Goal: Information Seeking & Learning: Learn about a topic

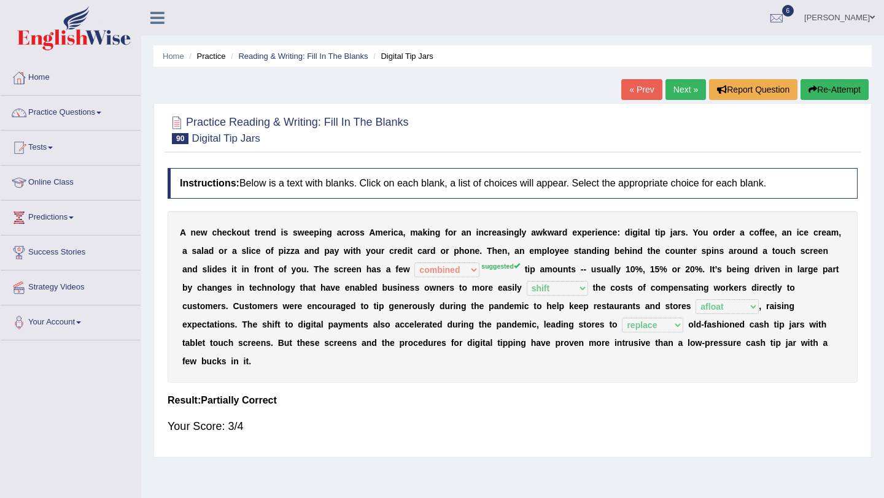
select select "combined"
select select "shift"
select select "afloat"
select select "replace"
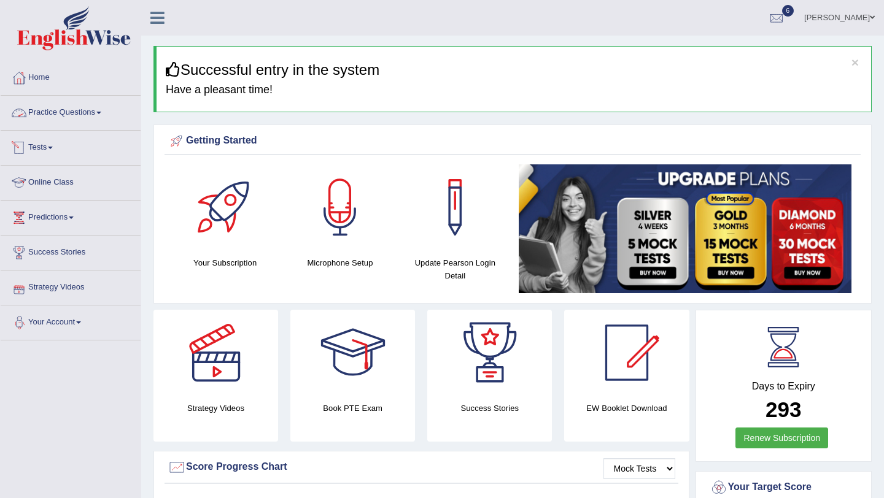
click at [85, 120] on link "Practice Questions" at bounding box center [71, 111] width 140 height 31
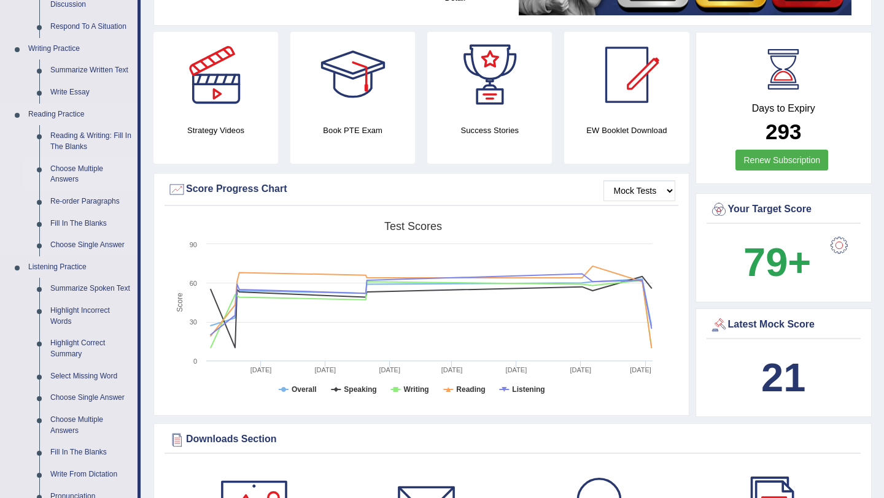
scroll to position [252, 0]
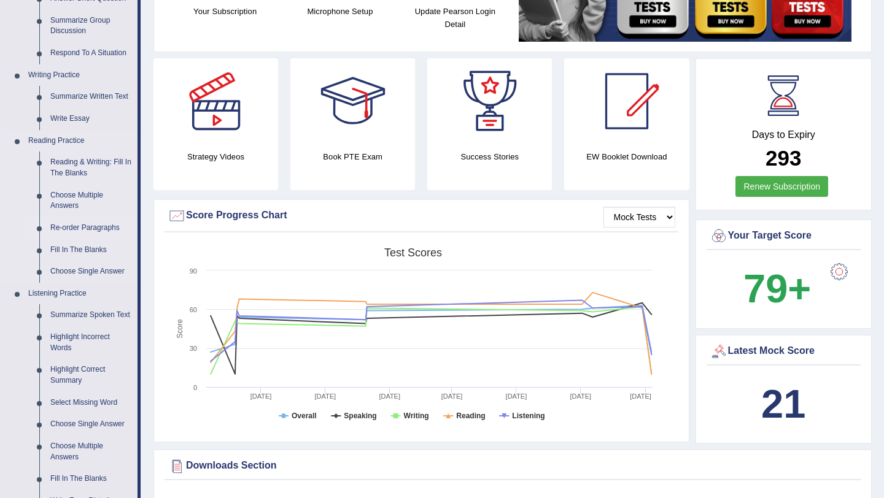
click at [88, 224] on link "Re-order Paragraphs" at bounding box center [91, 228] width 93 height 22
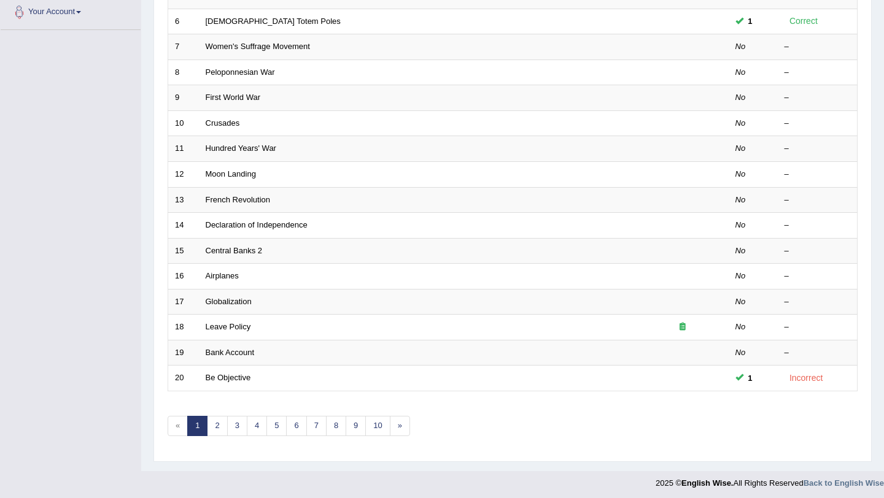
scroll to position [314, 0]
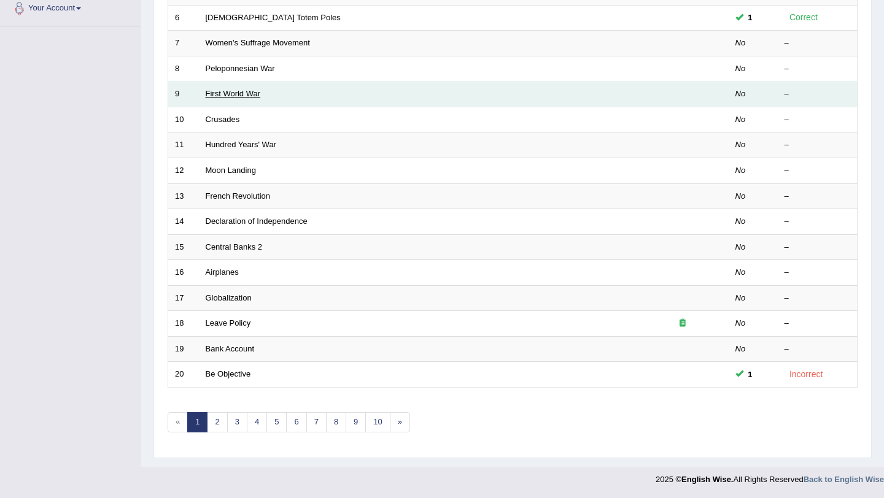
click at [206, 91] on link "First World War" at bounding box center [233, 93] width 55 height 9
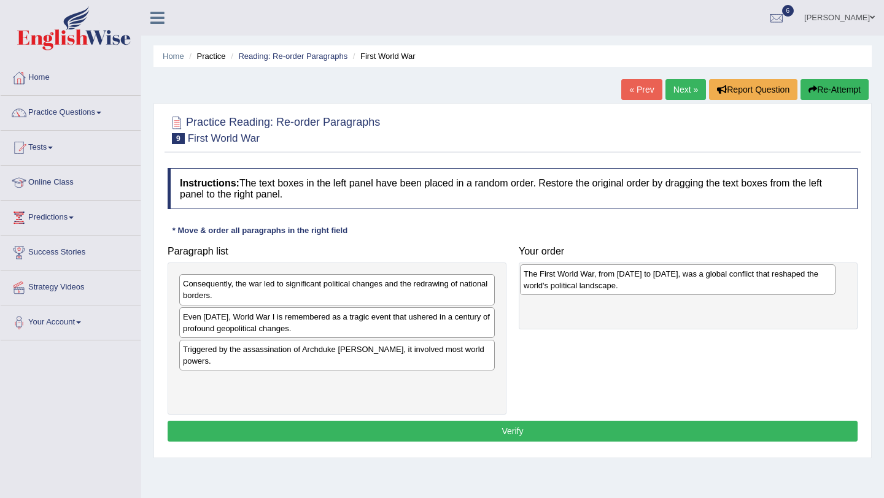
drag, startPoint x: 260, startPoint y: 393, endPoint x: 600, endPoint y: 285, distance: 357.3
click at [600, 285] on div "The First World War, from 1914 to 1918, was a global conflict that reshaped the…" at bounding box center [677, 279] width 315 height 31
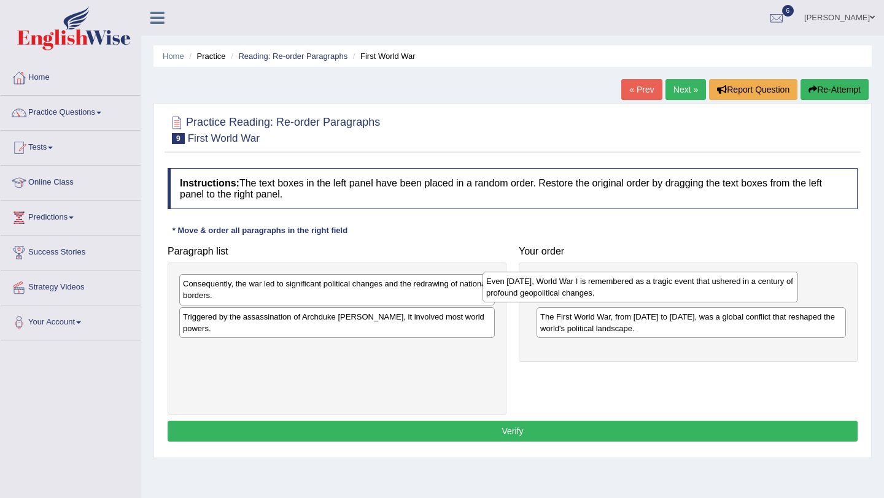
drag, startPoint x: 395, startPoint y: 333, endPoint x: 697, endPoint y: 298, distance: 304.6
click at [698, 298] on div "Even today, World War I is remembered as a tragic event that ushered in a centu…" at bounding box center [639, 287] width 315 height 31
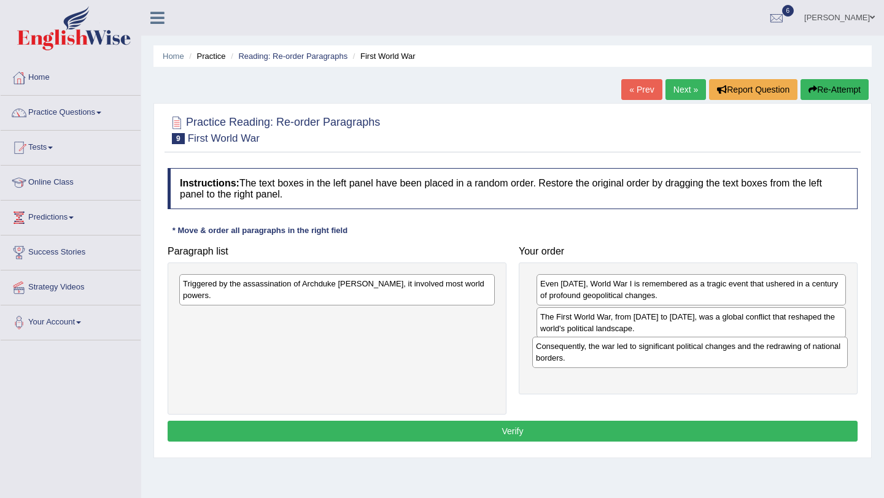
drag, startPoint x: 462, startPoint y: 301, endPoint x: 722, endPoint y: 354, distance: 265.5
click at [821, 365] on div "Consequently, the war led to significant political changes and the redrawing of…" at bounding box center [689, 352] width 315 height 31
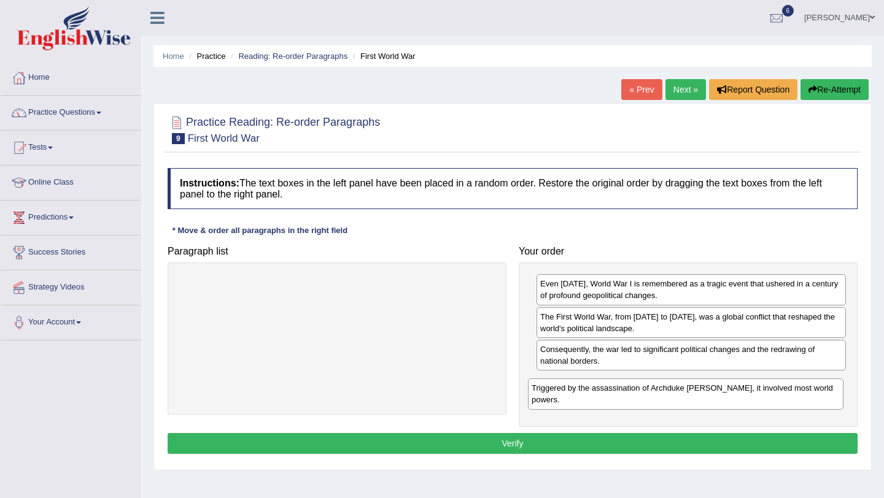
drag, startPoint x: 224, startPoint y: 299, endPoint x: 572, endPoint y: 403, distance: 363.2
click at [572, 403] on div "Triggered by the assassination of Archduke Franz Ferdinand, it involved most wo…" at bounding box center [685, 394] width 315 height 31
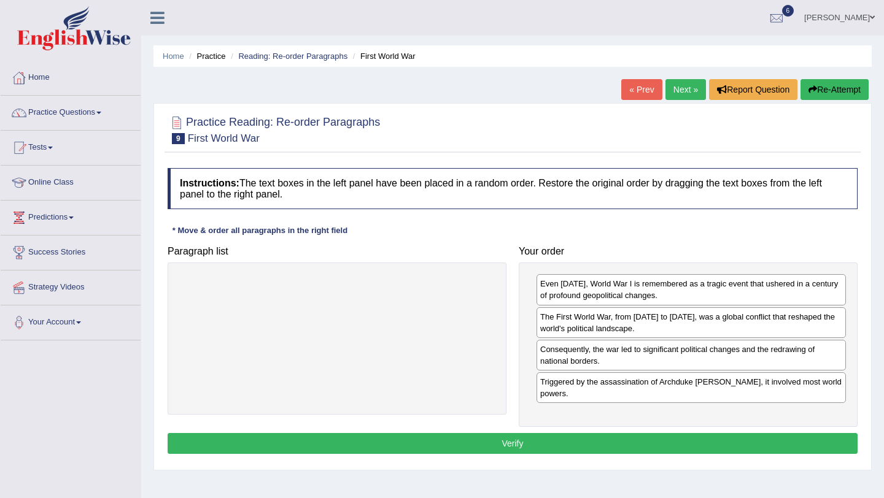
click at [553, 442] on button "Verify" at bounding box center [513, 443] width 690 height 21
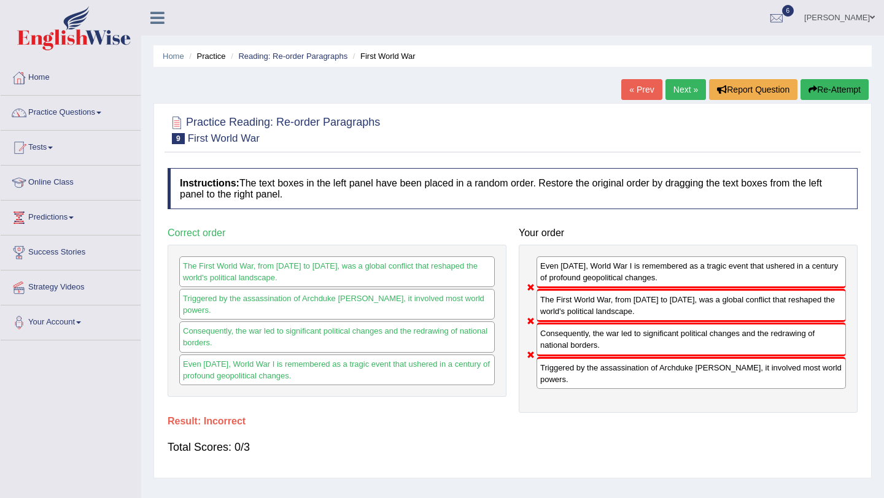
click at [677, 96] on link "Next »" at bounding box center [685, 89] width 41 height 21
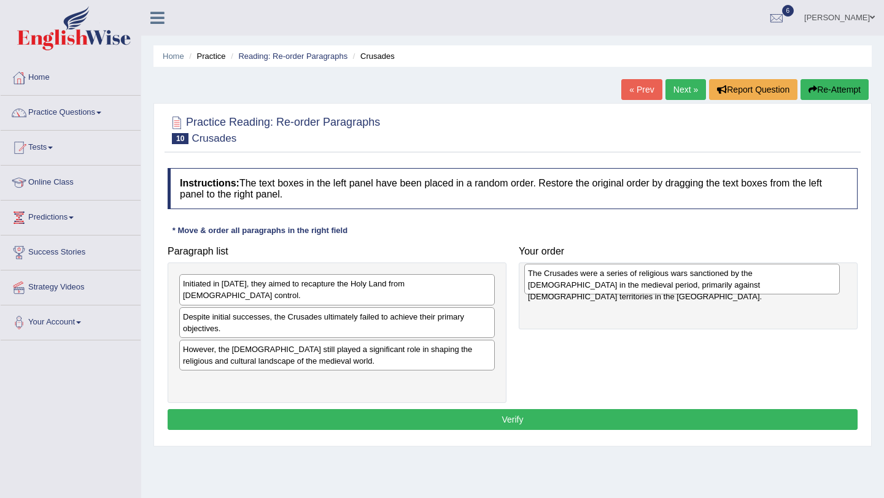
drag, startPoint x: 287, startPoint y: 331, endPoint x: 632, endPoint y: 266, distance: 350.8
click at [632, 266] on div "The Crusades were a series of religious wars sanctioned by the Latin Church in …" at bounding box center [681, 279] width 315 height 31
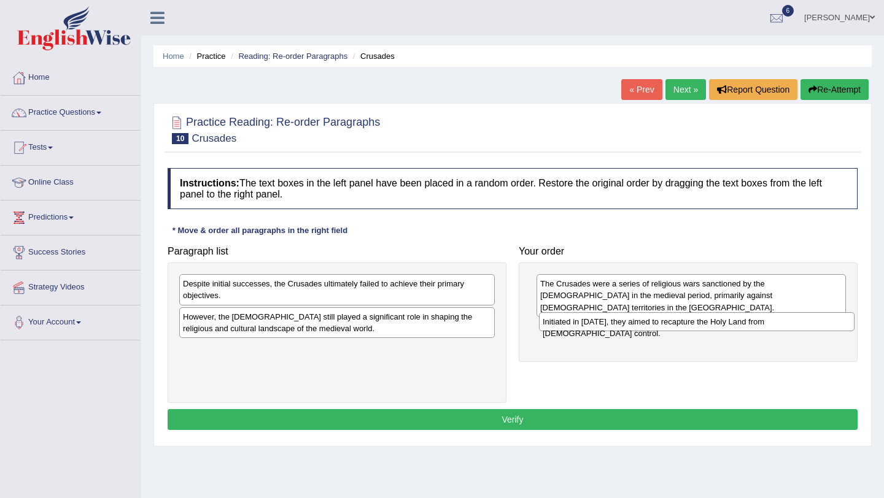
drag, startPoint x: 407, startPoint y: 282, endPoint x: 764, endPoint y: 320, distance: 358.6
click at [764, 320] on div "Initiated in 1095, they aimed to recapture the Holy Land from Muslim control." at bounding box center [696, 321] width 315 height 19
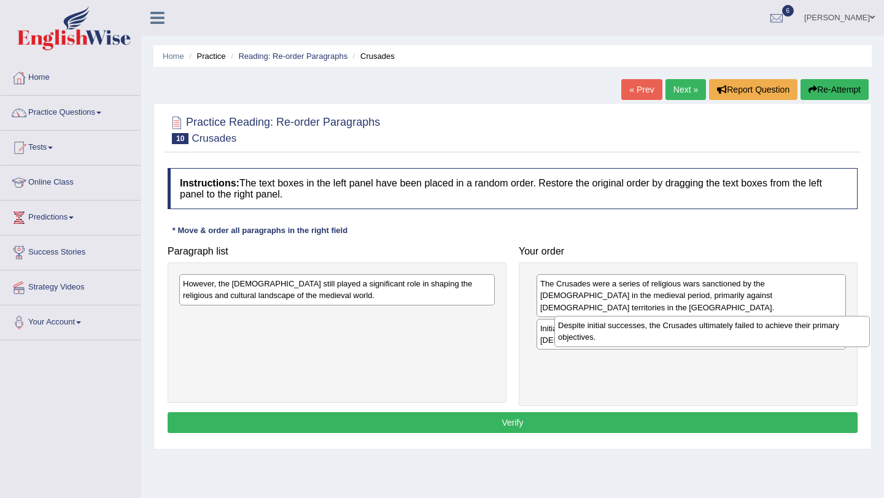
drag, startPoint x: 368, startPoint y: 307, endPoint x: 673, endPoint y: 337, distance: 306.4
click at [680, 338] on div "Despite initial successes, the Crusades ultimately failed to achieve their prim…" at bounding box center [711, 331] width 315 height 31
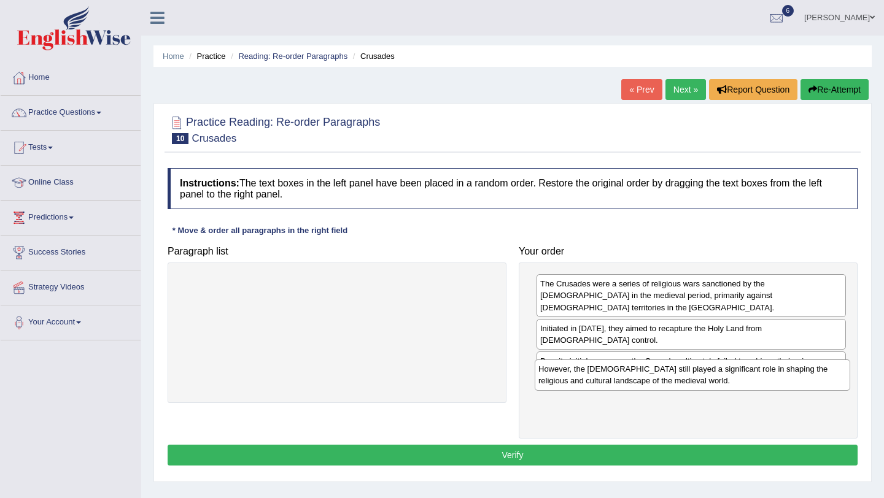
drag, startPoint x: 320, startPoint y: 290, endPoint x: 661, endPoint y: 391, distance: 355.3
click at [668, 366] on div "However, the Crusades still played a significant role in shaping the religious …" at bounding box center [691, 375] width 315 height 31
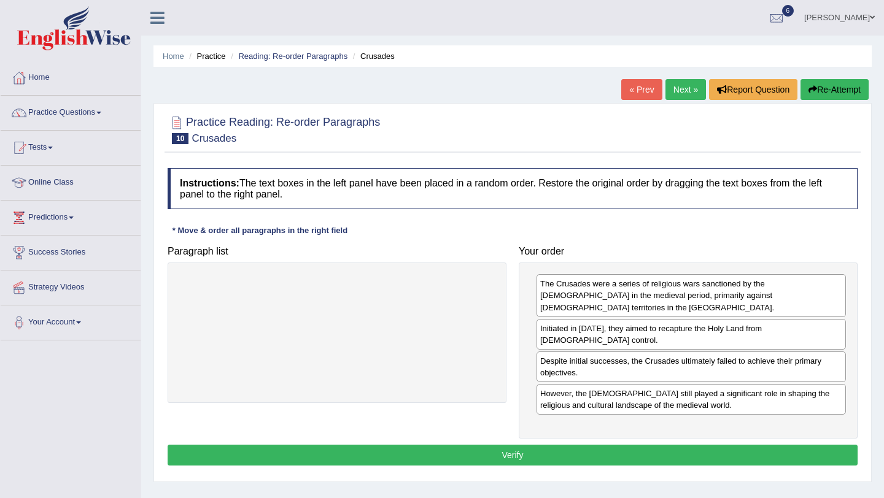
click at [663, 445] on button "Verify" at bounding box center [513, 455] width 690 height 21
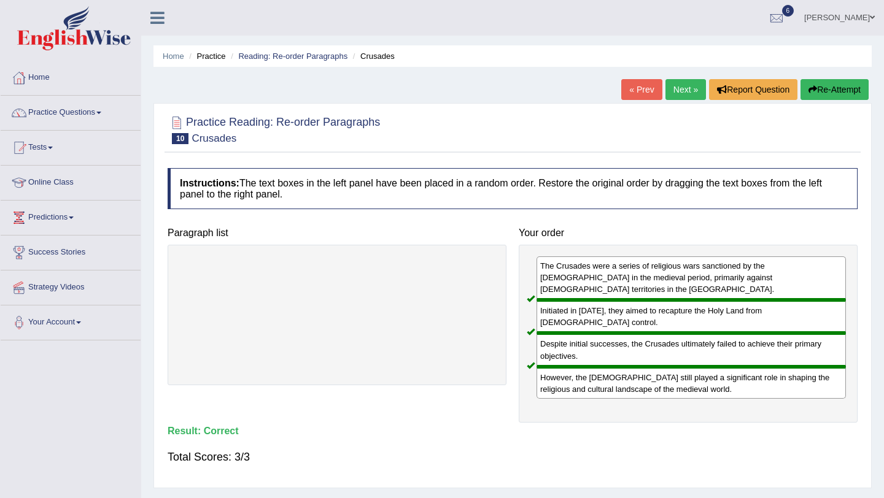
click at [679, 96] on link "Next »" at bounding box center [685, 89] width 41 height 21
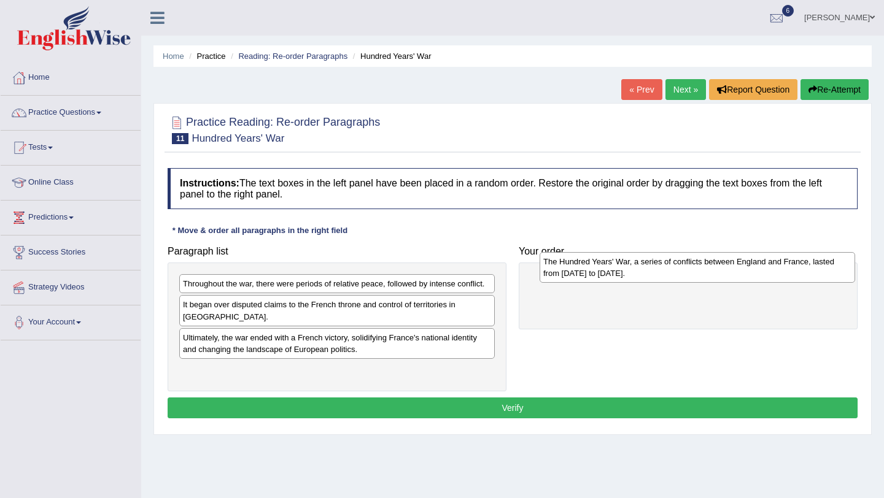
drag, startPoint x: 316, startPoint y: 361, endPoint x: 676, endPoint y: 264, distance: 373.0
click at [676, 264] on div "The Hundred Years' War, a series of conflicts between England and France, laste…" at bounding box center [696, 267] width 315 height 31
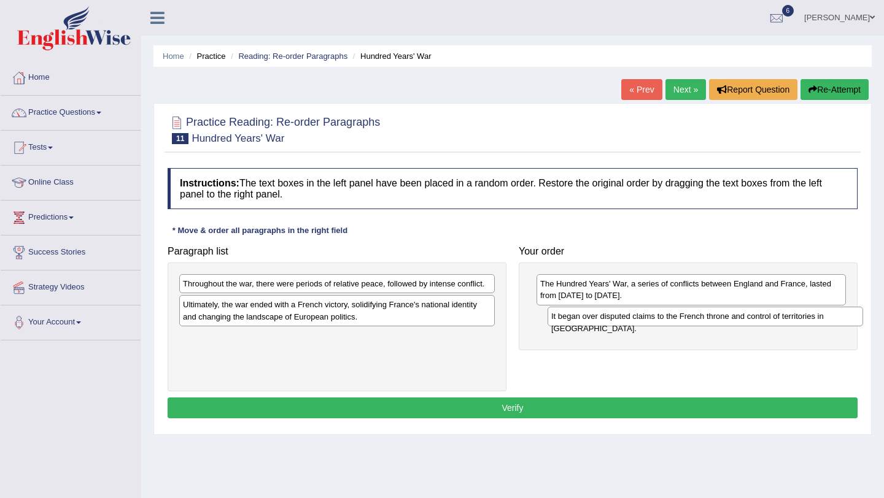
drag, startPoint x: 564, startPoint y: 320, endPoint x: 818, endPoint y: 323, distance: 254.1
click at [819, 323] on div "It began over disputed claims to the French throne and control of territories i…" at bounding box center [704, 316] width 315 height 19
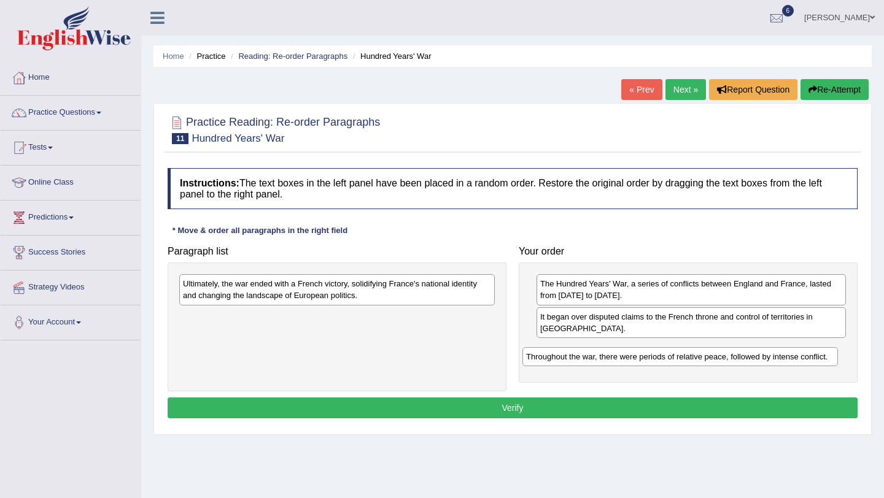
drag, startPoint x: 440, startPoint y: 277, endPoint x: 754, endPoint y: 338, distance: 319.5
click at [778, 347] on div "Throughout the war, there were periods of relative peace, followed by intense c…" at bounding box center [679, 356] width 315 height 19
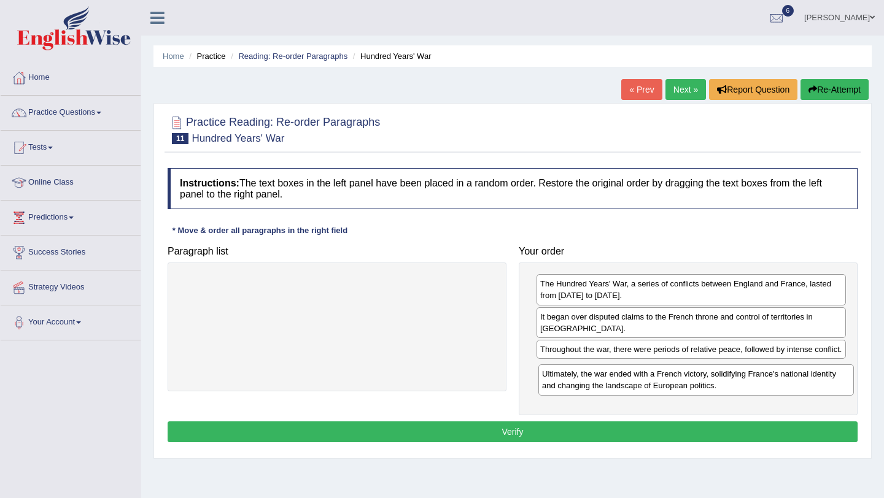
drag, startPoint x: 453, startPoint y: 280, endPoint x: 806, endPoint y: 384, distance: 367.2
click at [812, 372] on div "Ultimately, the war ended with a French victory, solidifying France's national …" at bounding box center [695, 380] width 315 height 31
click at [811, 435] on button "Verify" at bounding box center [513, 432] width 690 height 21
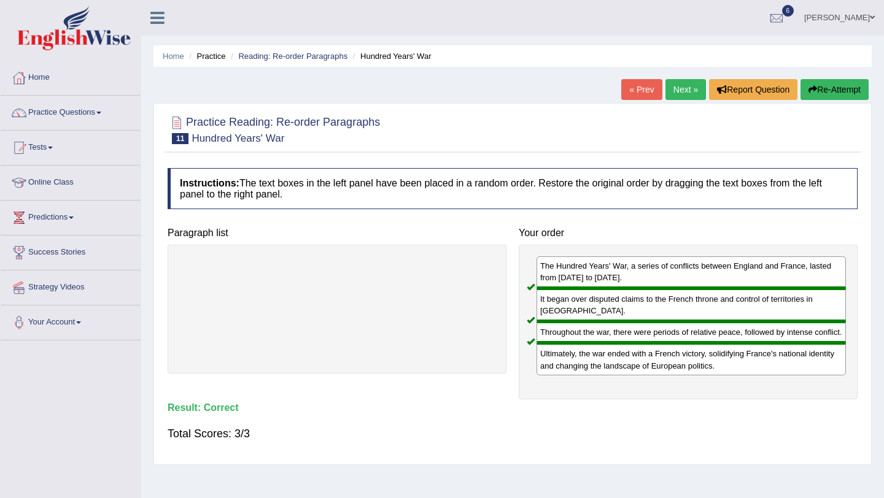
click at [685, 96] on link "Next »" at bounding box center [685, 89] width 41 height 21
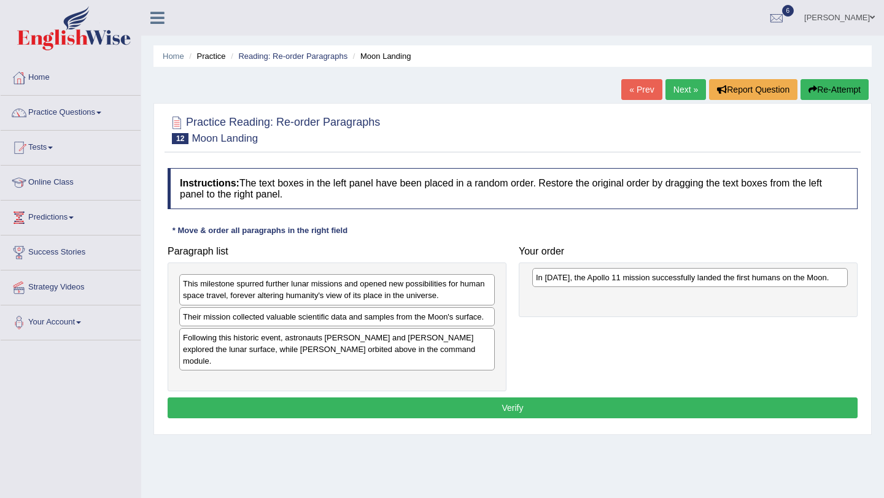
drag, startPoint x: 465, startPoint y: 334, endPoint x: 818, endPoint y: 274, distance: 357.9
click at [818, 274] on div "In 1969, the Apollo 11 mission successfully landed the first humans on the Moon." at bounding box center [689, 277] width 315 height 19
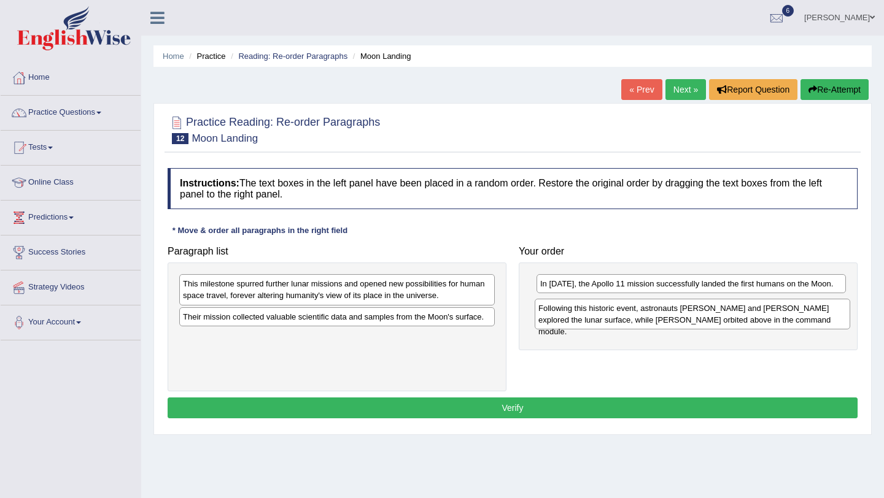
drag, startPoint x: 295, startPoint y: 341, endPoint x: 650, endPoint y: 312, distance: 356.5
click at [650, 312] on div "Following this historic event, astronauts Neil Armstrong and Buzz Aldrin explor…" at bounding box center [691, 314] width 315 height 31
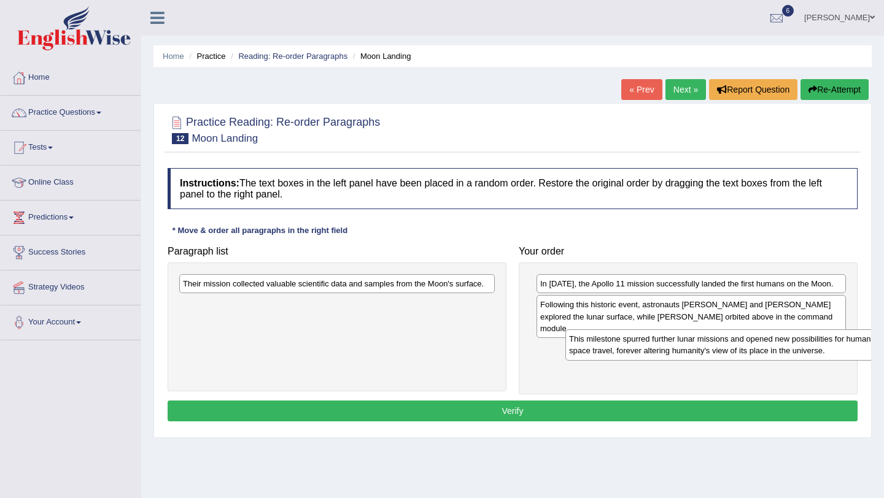
drag, startPoint x: 419, startPoint y: 299, endPoint x: 803, endPoint y: 355, distance: 388.1
click at [803, 355] on div "This milestone spurred further lunar missions and opened new possibilities for …" at bounding box center [722, 345] width 315 height 31
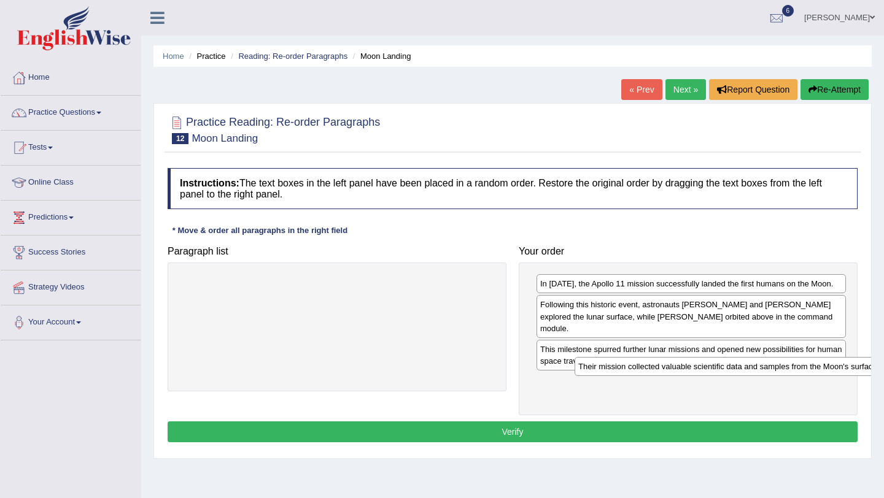
drag, startPoint x: 367, startPoint y: 309, endPoint x: 723, endPoint y: 372, distance: 361.5
click at [723, 372] on div "Their mission collected valuable scientific data and samples from the Moon's su…" at bounding box center [731, 366] width 315 height 19
click at [733, 431] on button "Verify" at bounding box center [513, 432] width 690 height 21
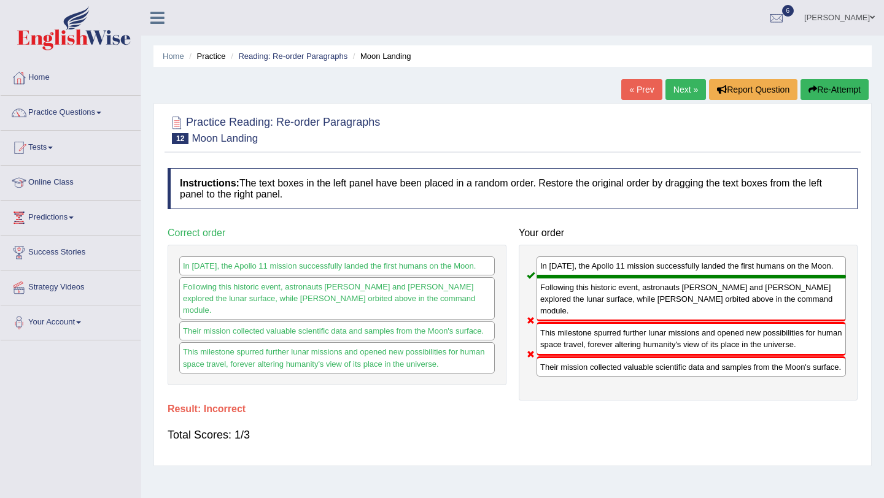
click at [687, 94] on link "Next »" at bounding box center [685, 89] width 41 height 21
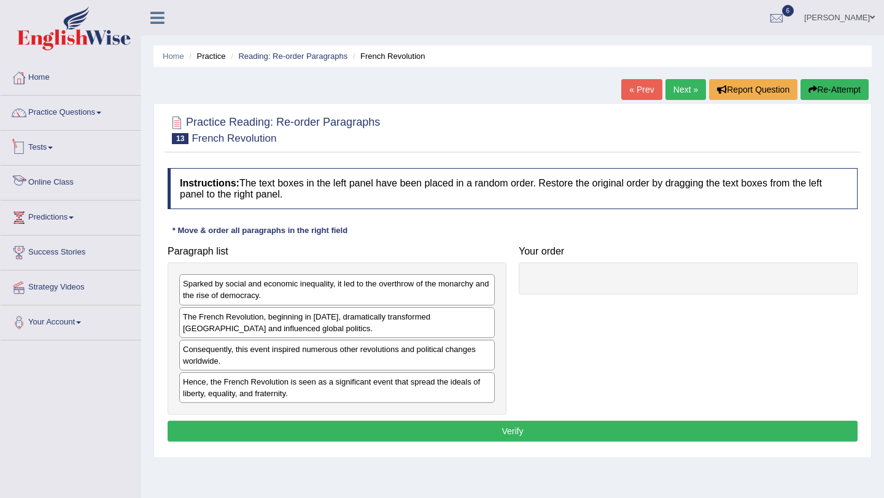
click at [74, 152] on link "Tests" at bounding box center [71, 146] width 140 height 31
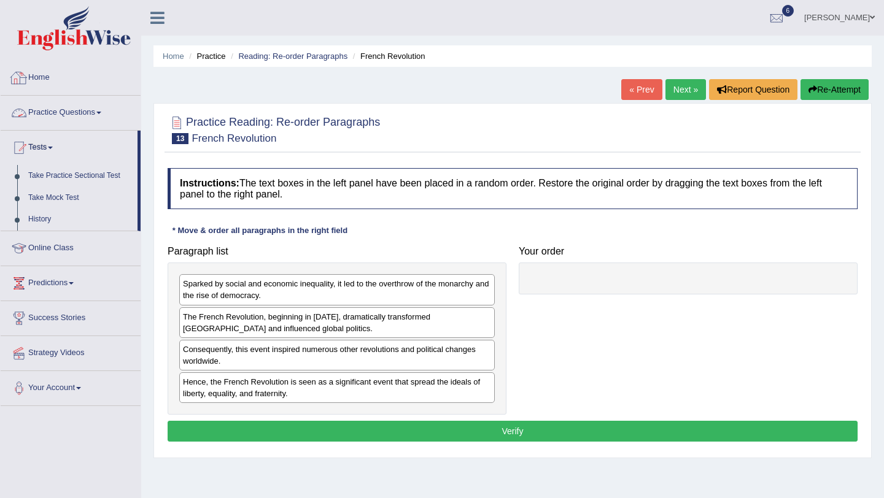
click at [80, 117] on link "Practice Questions" at bounding box center [71, 111] width 140 height 31
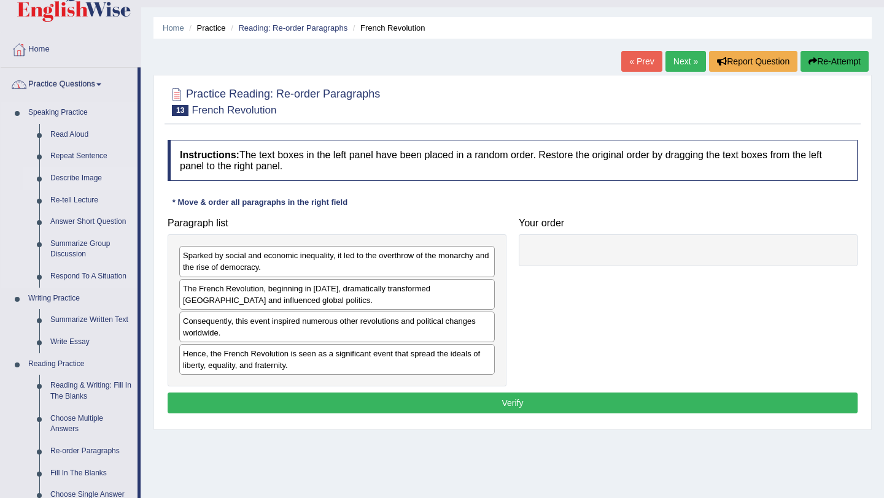
scroll to position [31, 0]
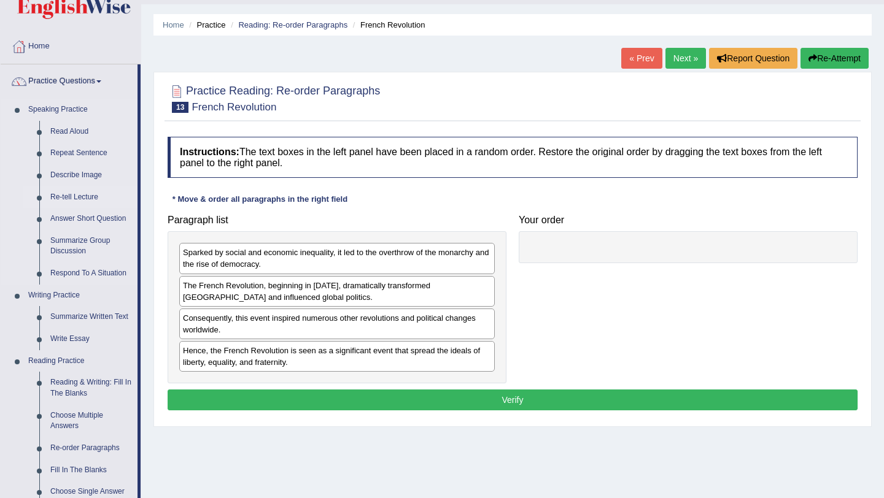
click at [87, 199] on link "Re-tell Lecture" at bounding box center [91, 198] width 93 height 22
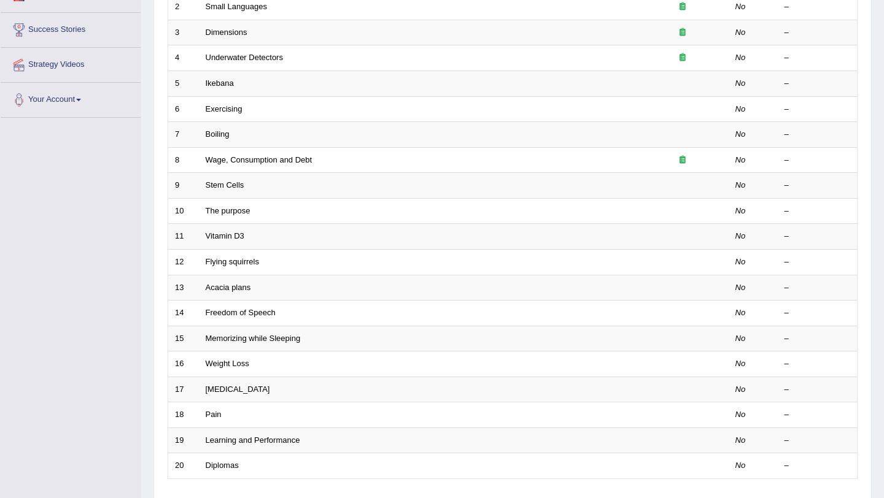
scroll to position [239, 0]
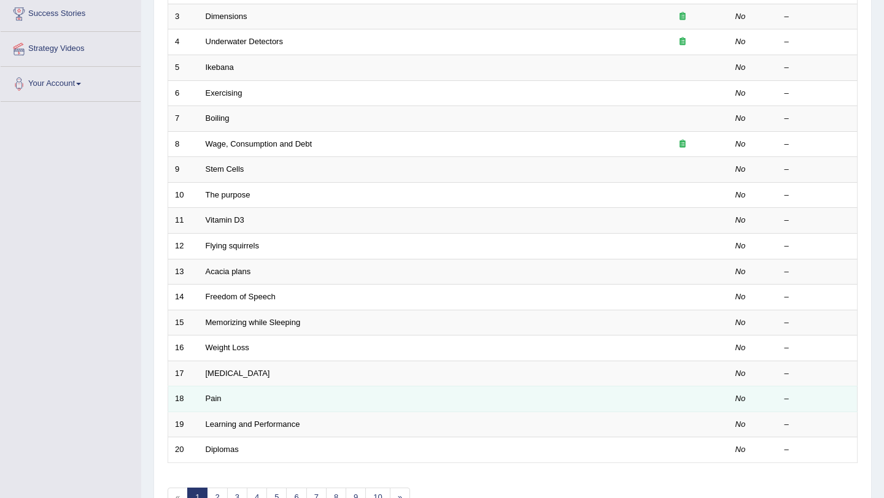
click at [209, 393] on td "Pain" at bounding box center [418, 400] width 438 height 26
click at [211, 396] on link "Pain" at bounding box center [214, 398] width 16 height 9
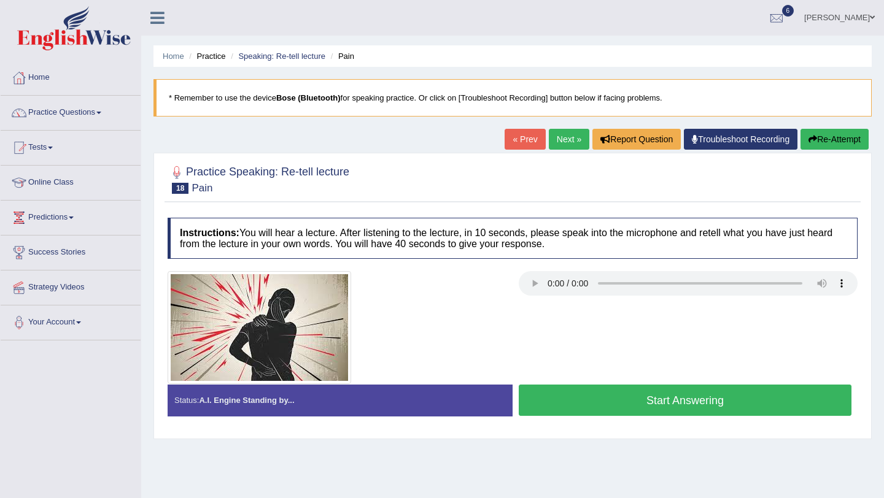
click at [546, 406] on button "Start Answering" at bounding box center [685, 400] width 333 height 31
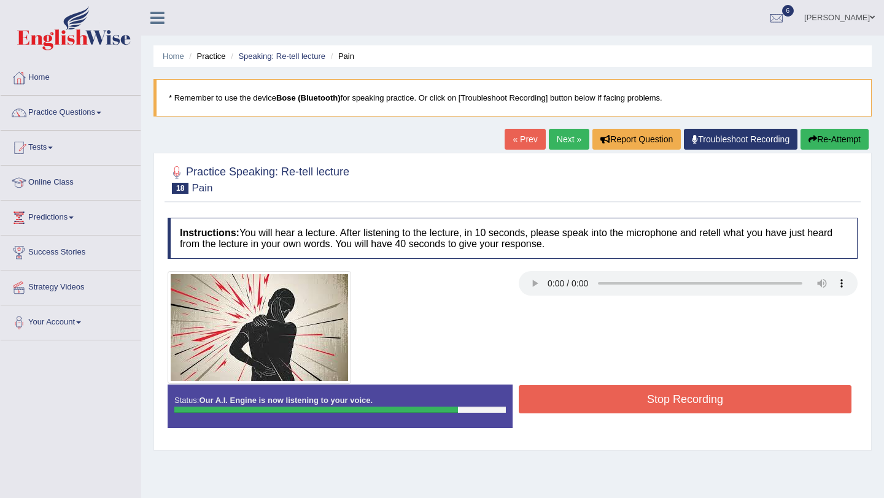
click at [561, 401] on button "Stop Recording" at bounding box center [685, 399] width 333 height 28
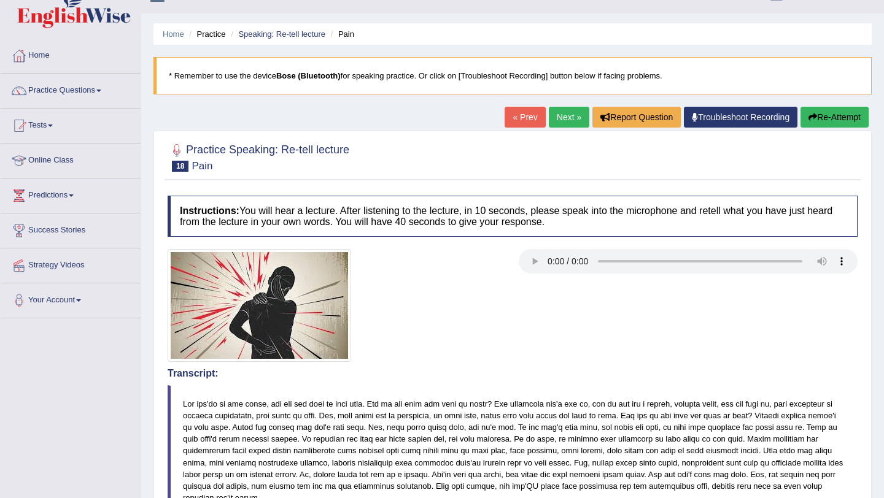
scroll to position [29, 0]
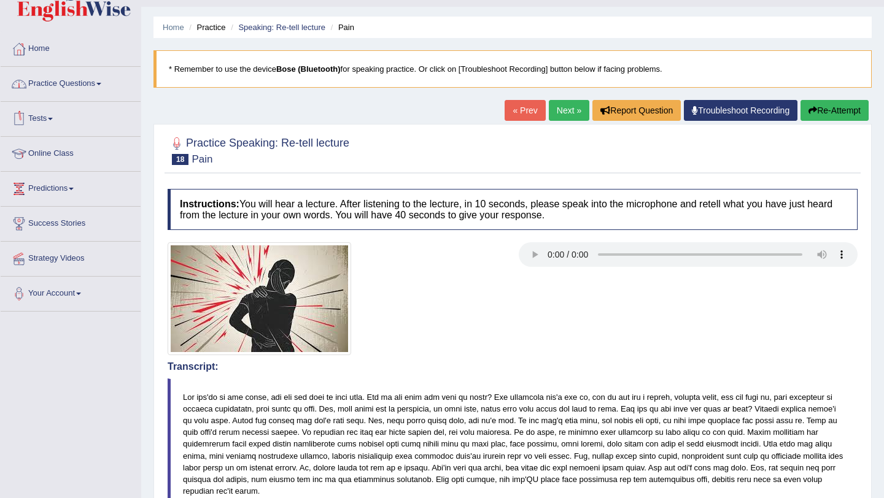
click at [93, 93] on link "Practice Questions" at bounding box center [71, 82] width 140 height 31
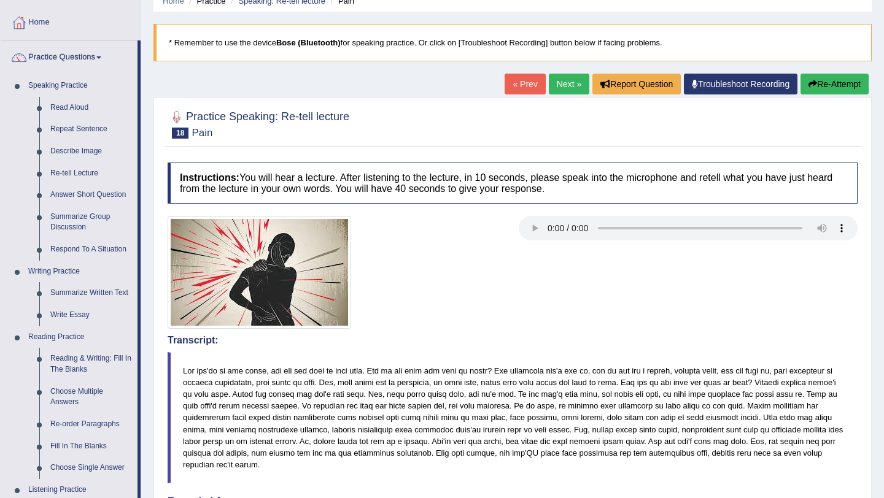
scroll to position [48, 0]
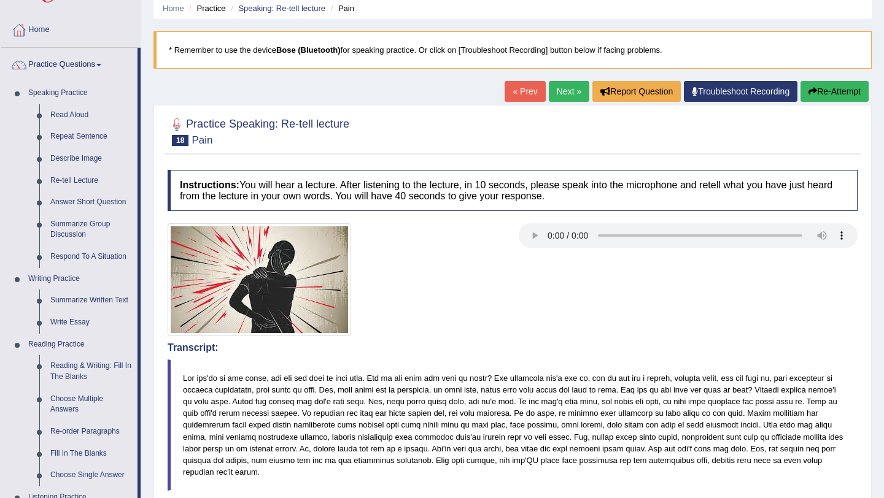
click at [566, 97] on link "Next »" at bounding box center [569, 91] width 41 height 21
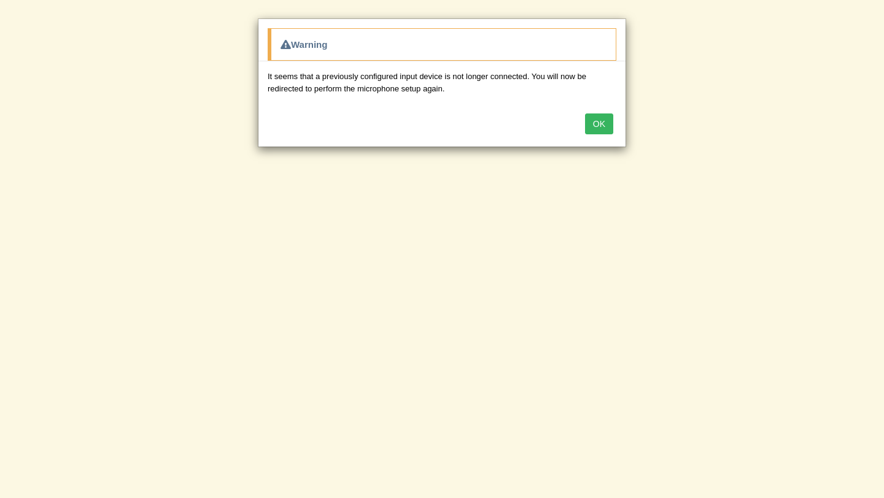
click at [589, 129] on button "OK" at bounding box center [599, 124] width 28 height 21
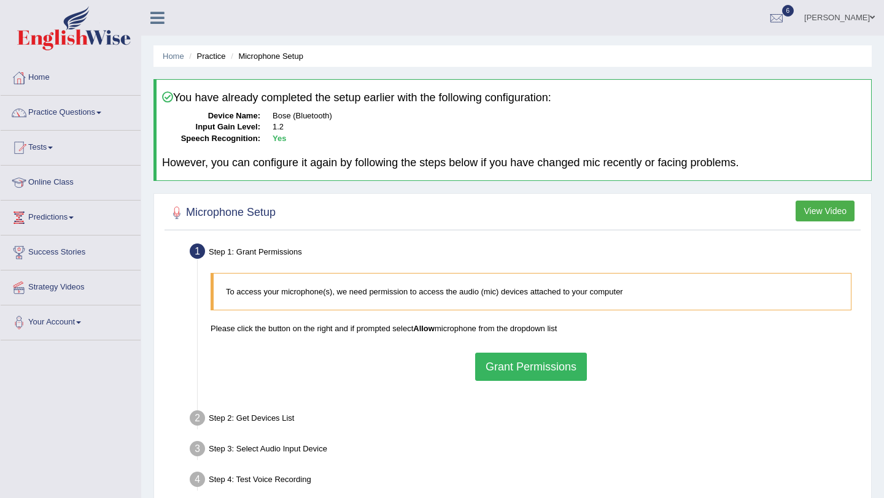
click at [50, 108] on link "Practice Questions" at bounding box center [71, 111] width 140 height 31
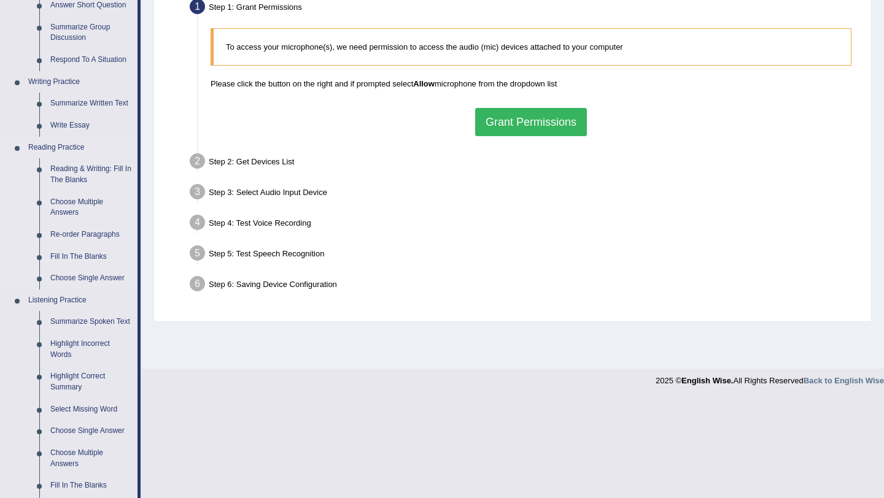
scroll to position [246, 0]
click at [77, 261] on link "Fill In The Blanks" at bounding box center [91, 256] width 93 height 22
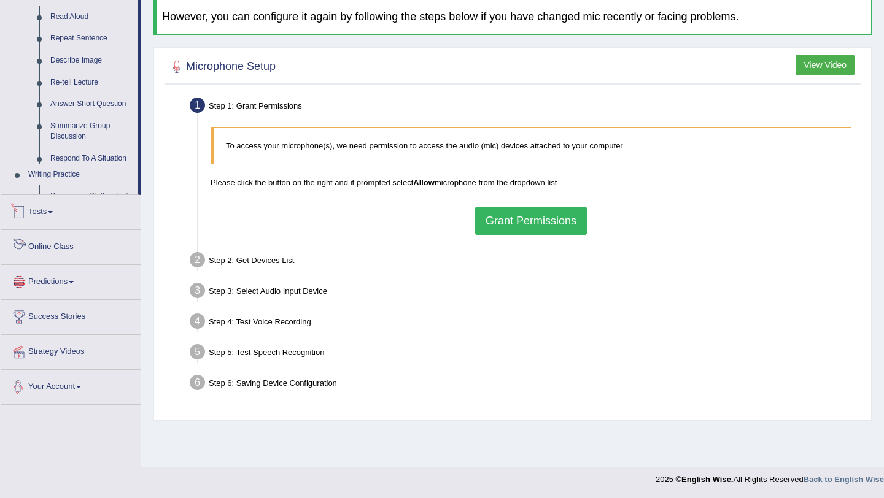
scroll to position [509, 0]
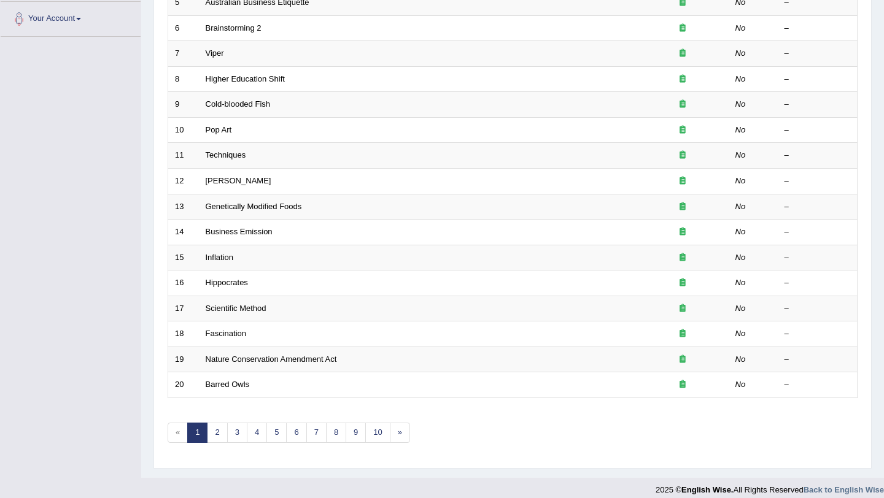
scroll to position [314, 0]
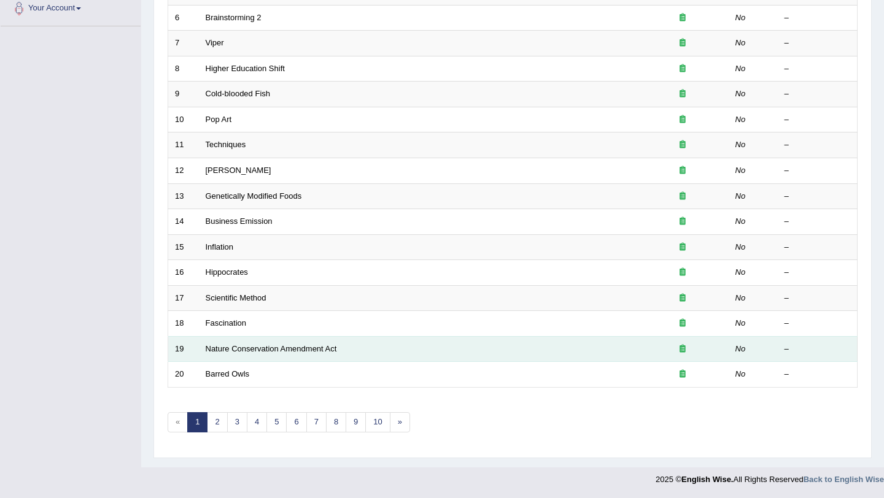
click at [236, 344] on td "Nature Conservation Amendment Act" at bounding box center [418, 349] width 438 height 26
click at [250, 351] on link "Nature Conservation Amendment Act" at bounding box center [271, 348] width 131 height 9
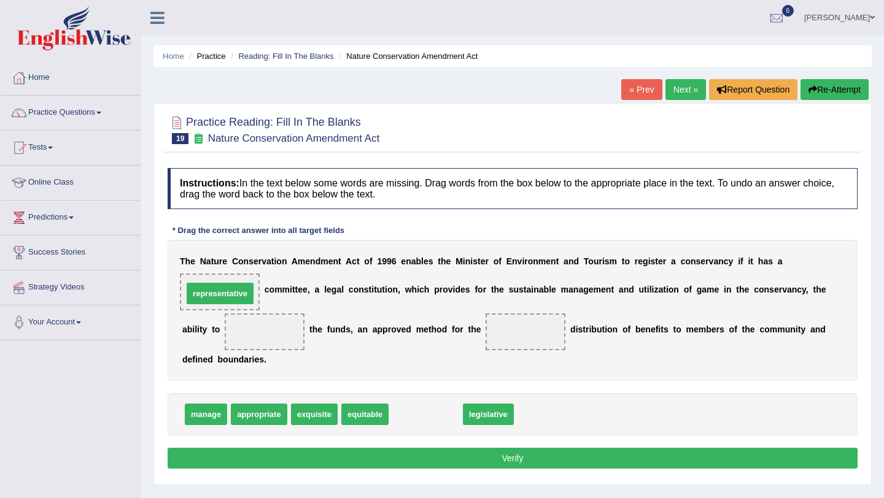
drag, startPoint x: 427, startPoint y: 412, endPoint x: 222, endPoint y: 291, distance: 238.5
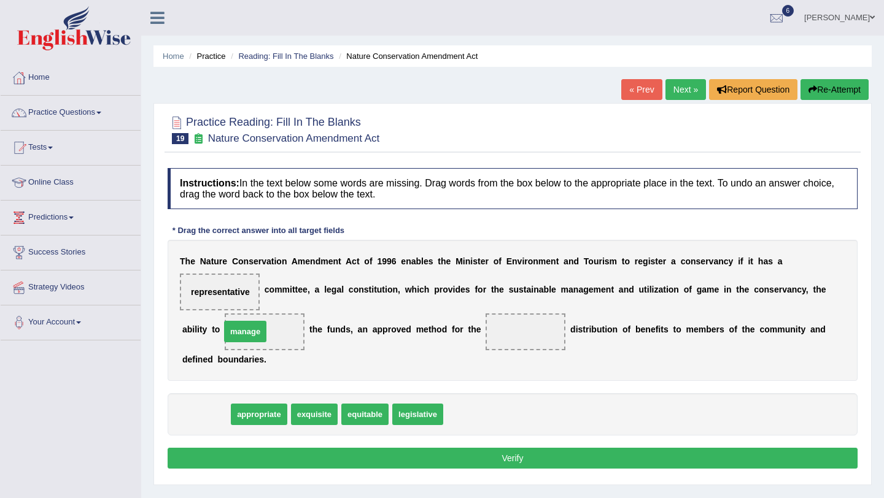
drag, startPoint x: 204, startPoint y: 417, endPoint x: 249, endPoint y: 336, distance: 92.3
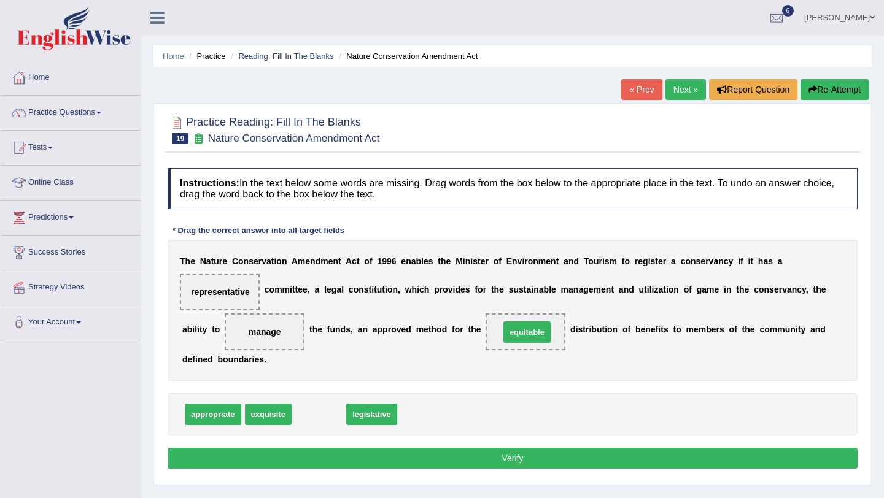
drag, startPoint x: 325, startPoint y: 414, endPoint x: 511, endPoint y: 379, distance: 189.2
click at [526, 461] on button "Verify" at bounding box center [513, 458] width 690 height 21
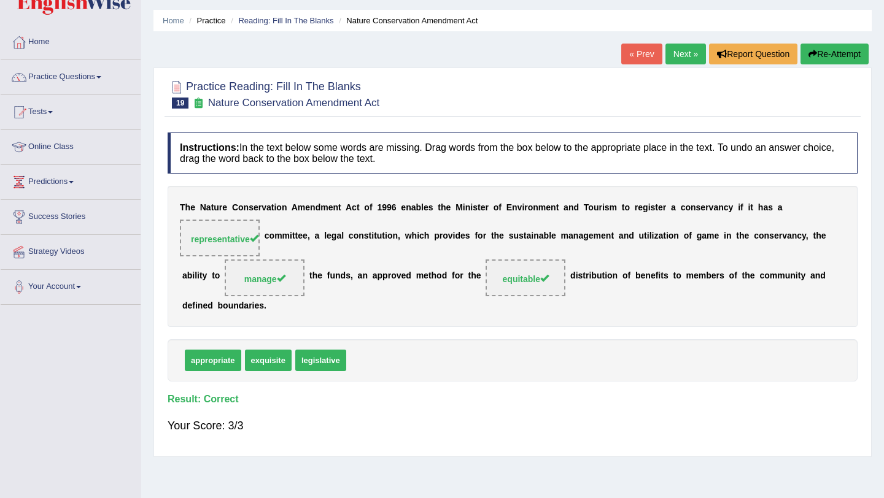
scroll to position [36, 0]
click at [687, 61] on link "Next »" at bounding box center [685, 53] width 41 height 21
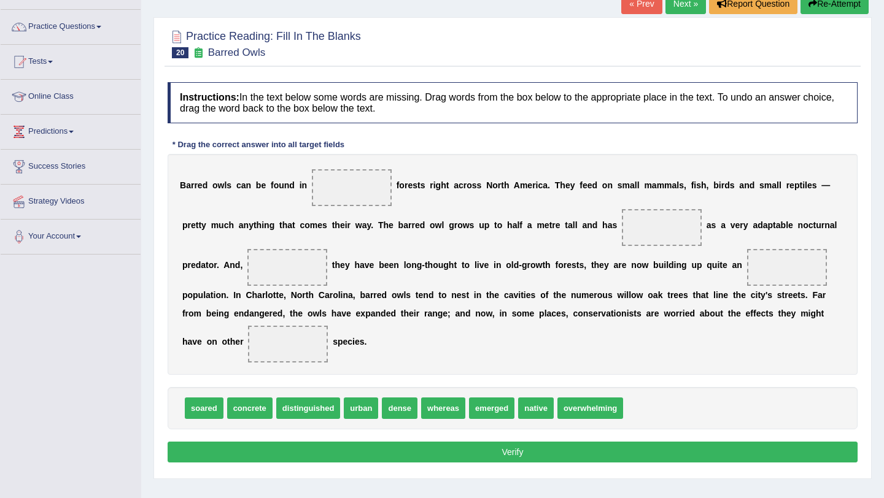
scroll to position [146, 0]
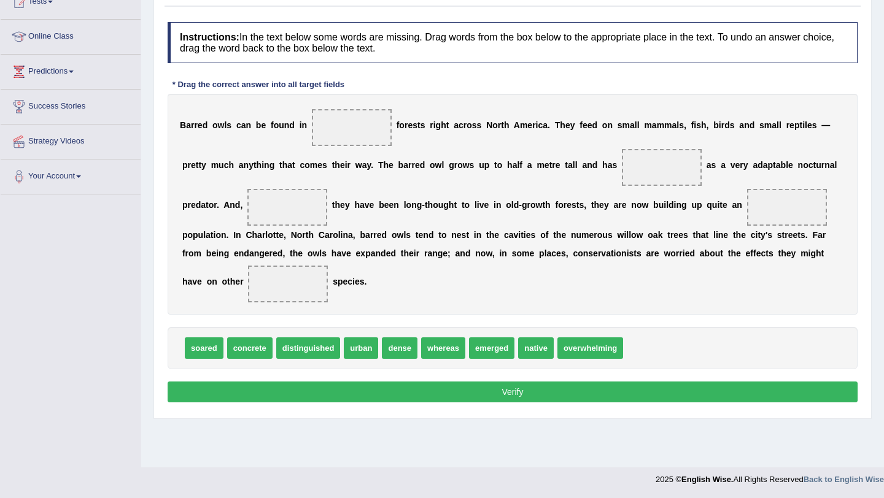
drag, startPoint x: 428, startPoint y: 288, endPoint x: 449, endPoint y: 297, distance: 22.2
click at [449, 297] on div "B a r r e d o w l s c a n b e f o u n d i n f o r e s t s r i g h t a c r o s s…" at bounding box center [513, 204] width 690 height 221
drag, startPoint x: 403, startPoint y: 346, endPoint x: 343, endPoint y: 131, distance: 223.5
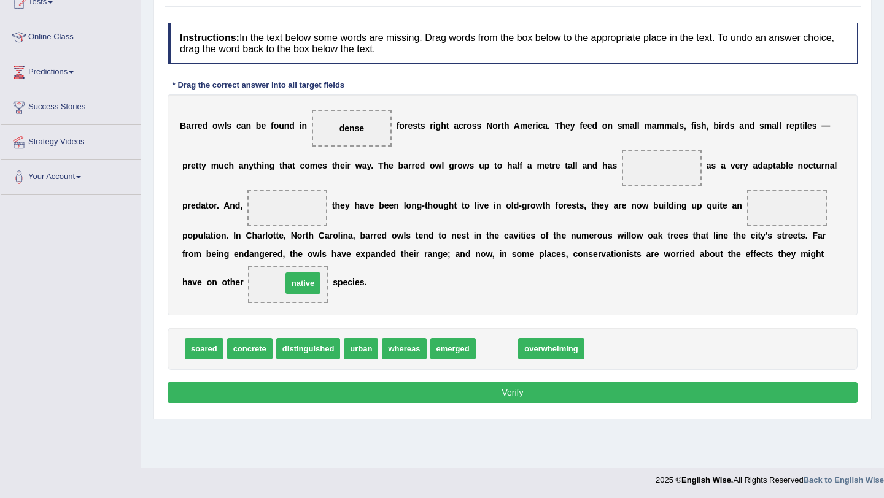
drag, startPoint x: 509, startPoint y: 341, endPoint x: 315, endPoint y: 275, distance: 204.9
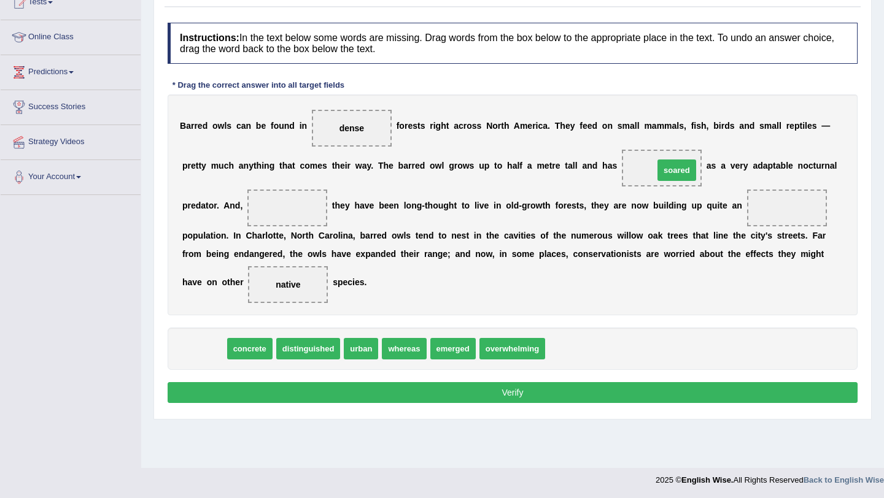
drag, startPoint x: 212, startPoint y: 355, endPoint x: 684, endPoint y: 177, distance: 505.1
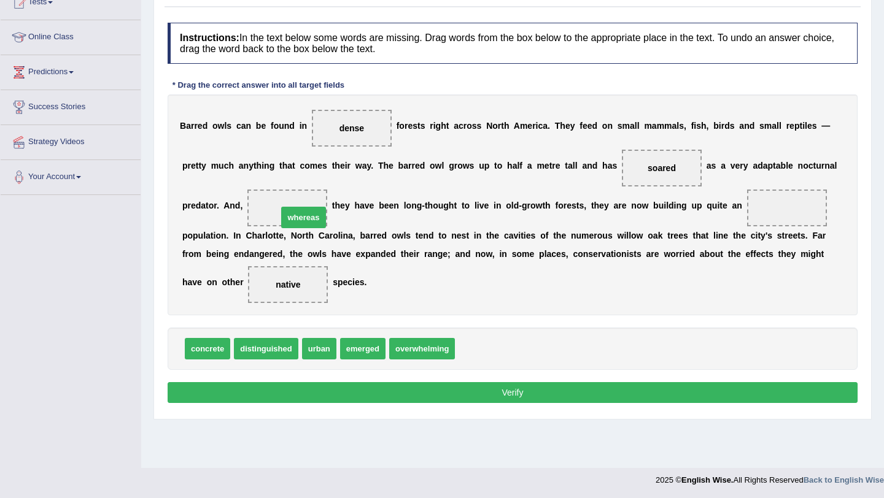
drag, startPoint x: 488, startPoint y: 350, endPoint x: 343, endPoint y: 274, distance: 163.9
click at [431, 397] on button "Verify" at bounding box center [513, 392] width 690 height 21
drag, startPoint x: 363, startPoint y: 350, endPoint x: 790, endPoint y: 212, distance: 449.1
click at [776, 394] on button "Verify" at bounding box center [513, 392] width 690 height 21
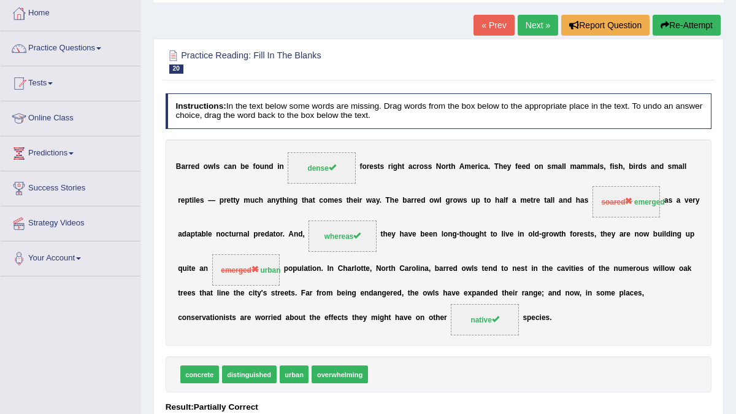
scroll to position [0, 0]
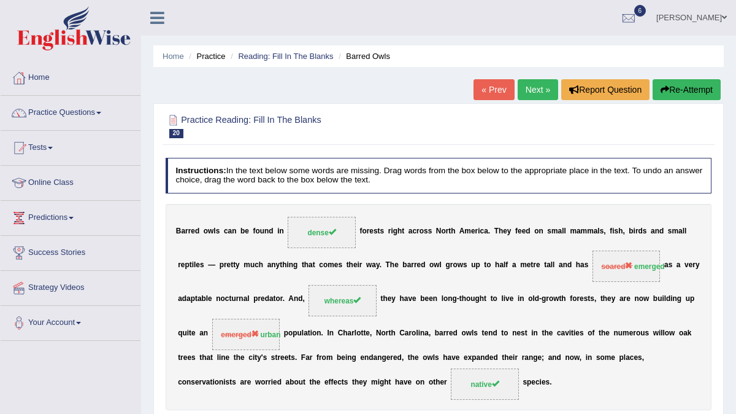
click at [543, 83] on link "Next »" at bounding box center [538, 89] width 41 height 21
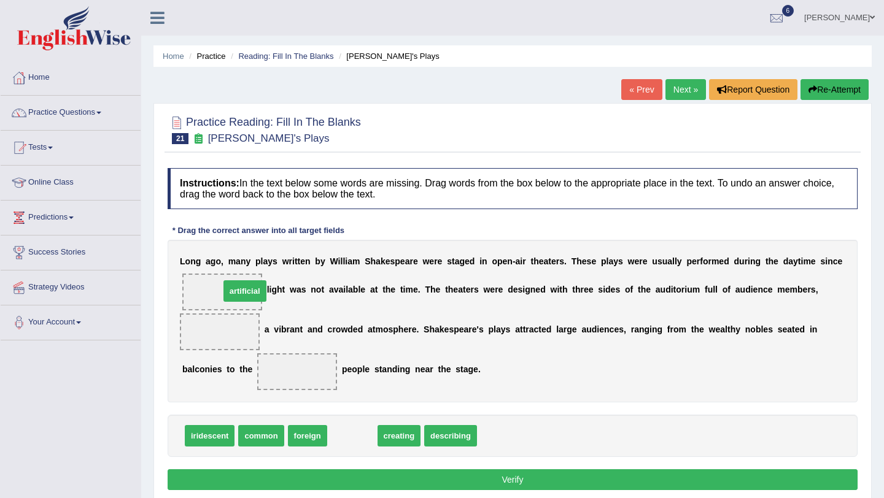
drag, startPoint x: 357, startPoint y: 439, endPoint x: 250, endPoint y: 294, distance: 180.3
drag, startPoint x: 344, startPoint y: 439, endPoint x: 204, endPoint y: 336, distance: 173.9
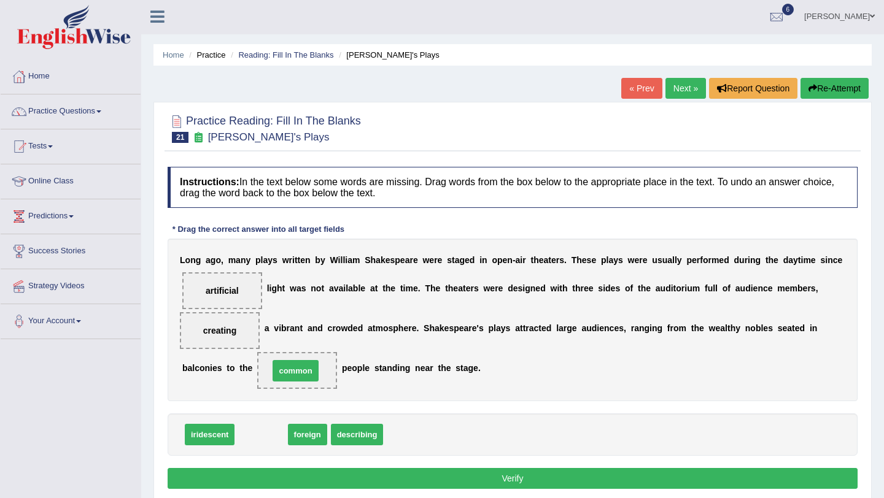
scroll to position [1, 0]
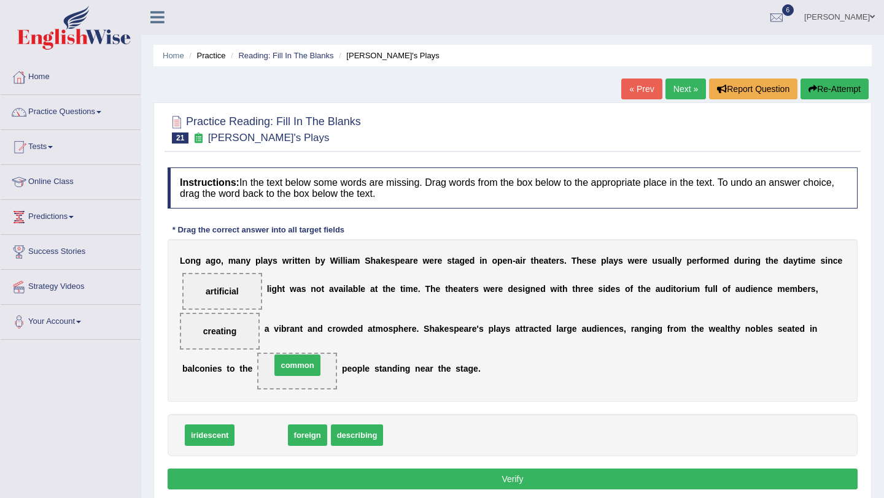
drag, startPoint x: 248, startPoint y: 442, endPoint x: 307, endPoint y: 406, distance: 69.5
click at [369, 413] on button "Verify" at bounding box center [513, 479] width 690 height 21
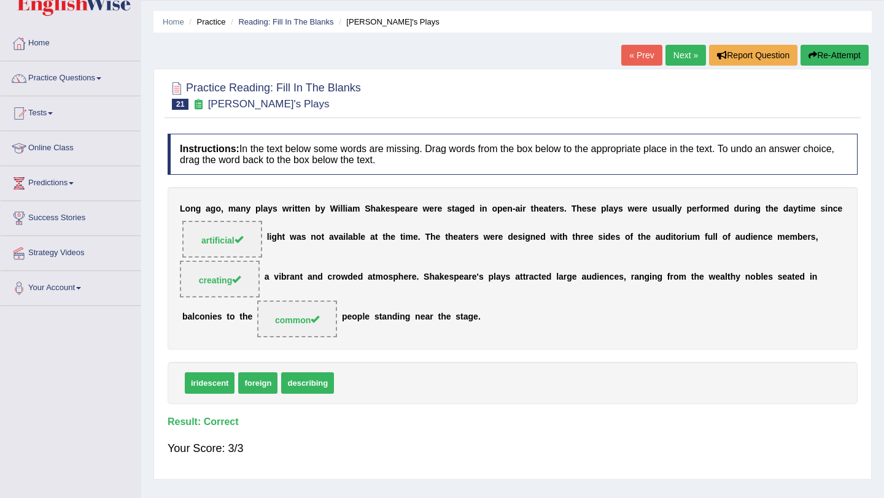
scroll to position [0, 0]
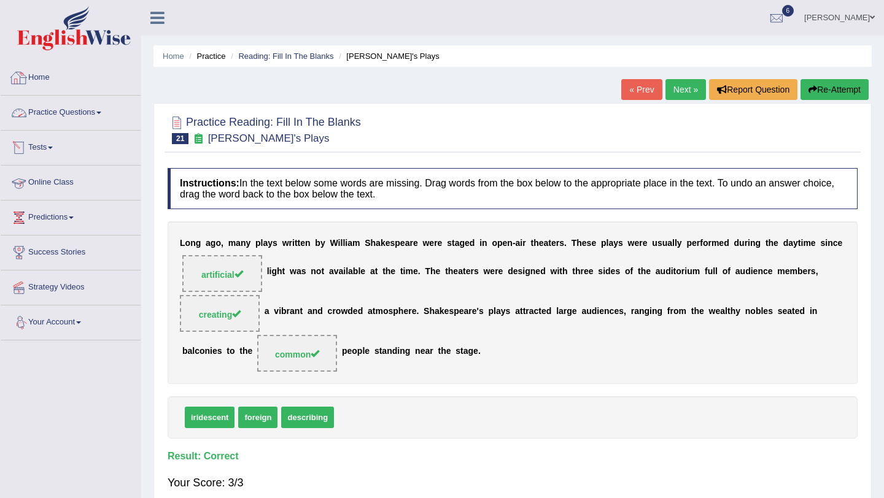
click at [58, 108] on link "Practice Questions" at bounding box center [71, 111] width 140 height 31
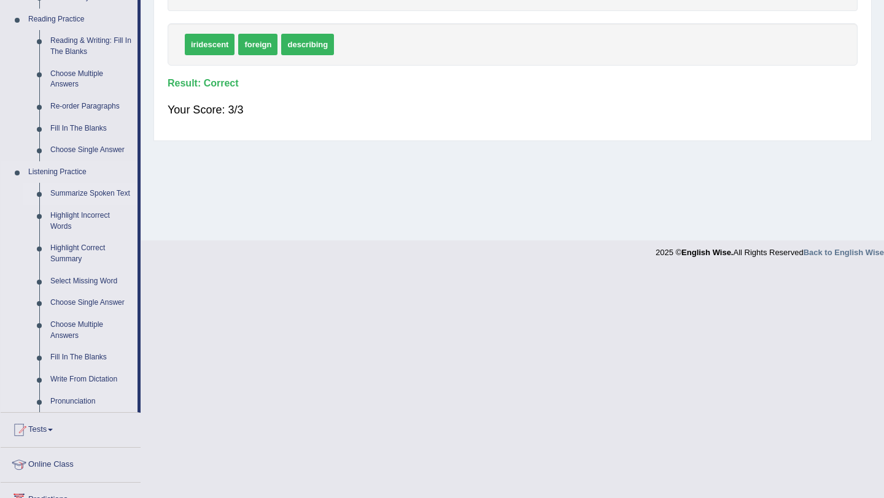
click at [68, 205] on link "Summarize Spoken Text" at bounding box center [91, 194] width 93 height 22
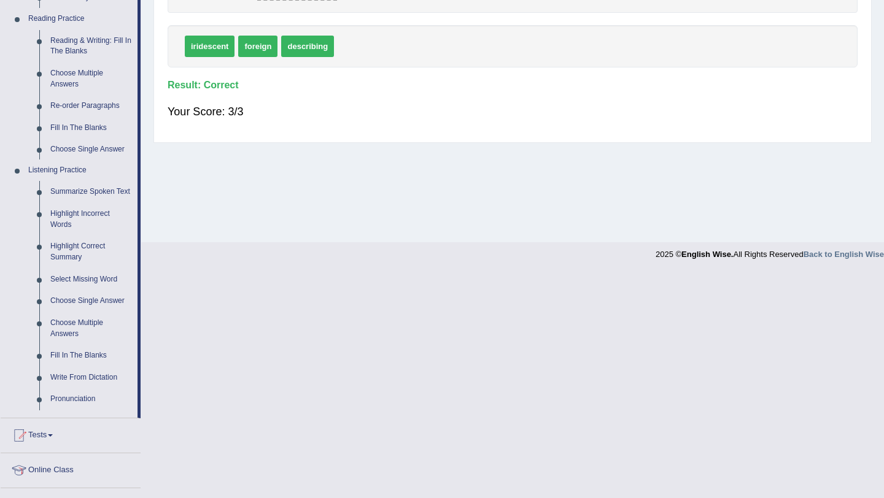
scroll to position [146, 0]
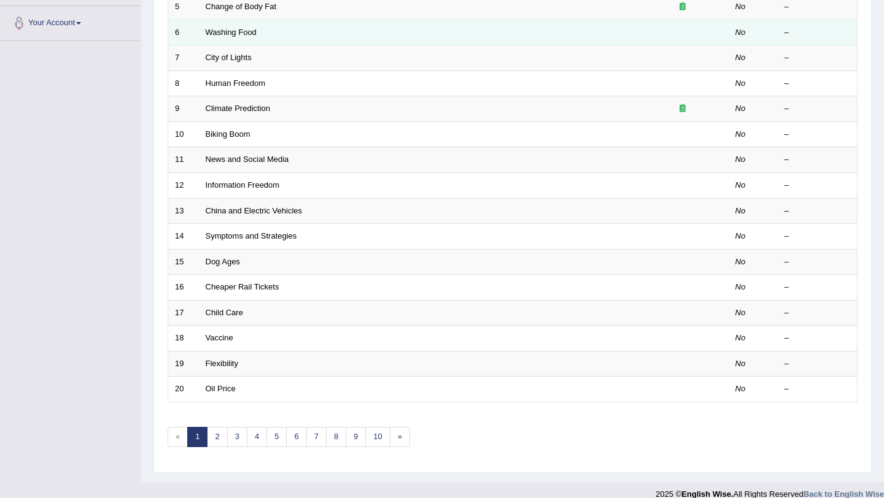
scroll to position [314, 0]
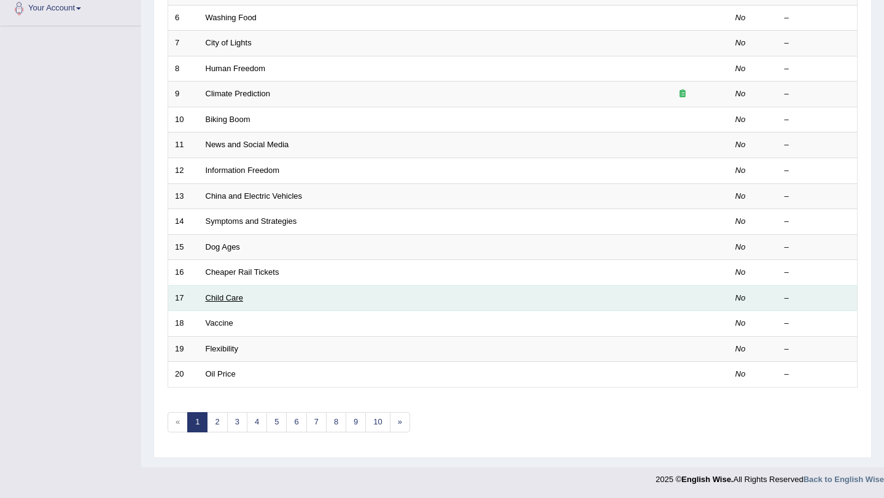
click at [214, 295] on link "Child Care" at bounding box center [224, 297] width 37 height 9
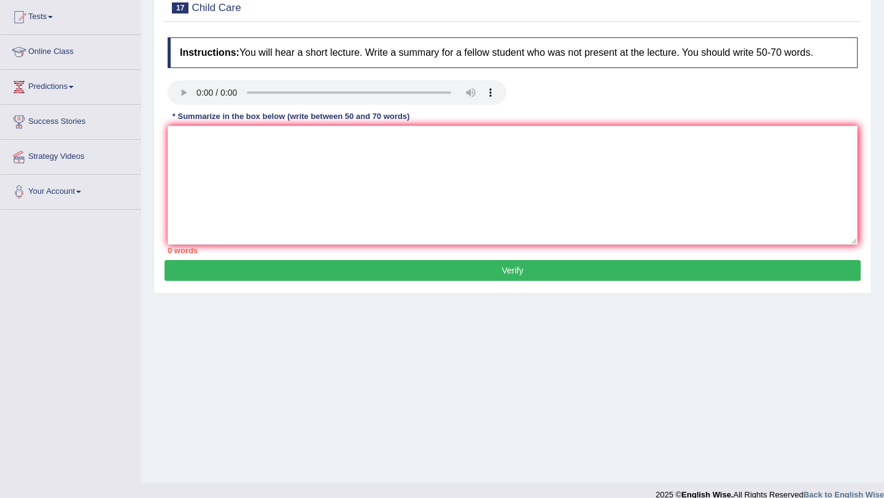
scroll to position [146, 0]
